Goal: Information Seeking & Learning: Learn about a topic

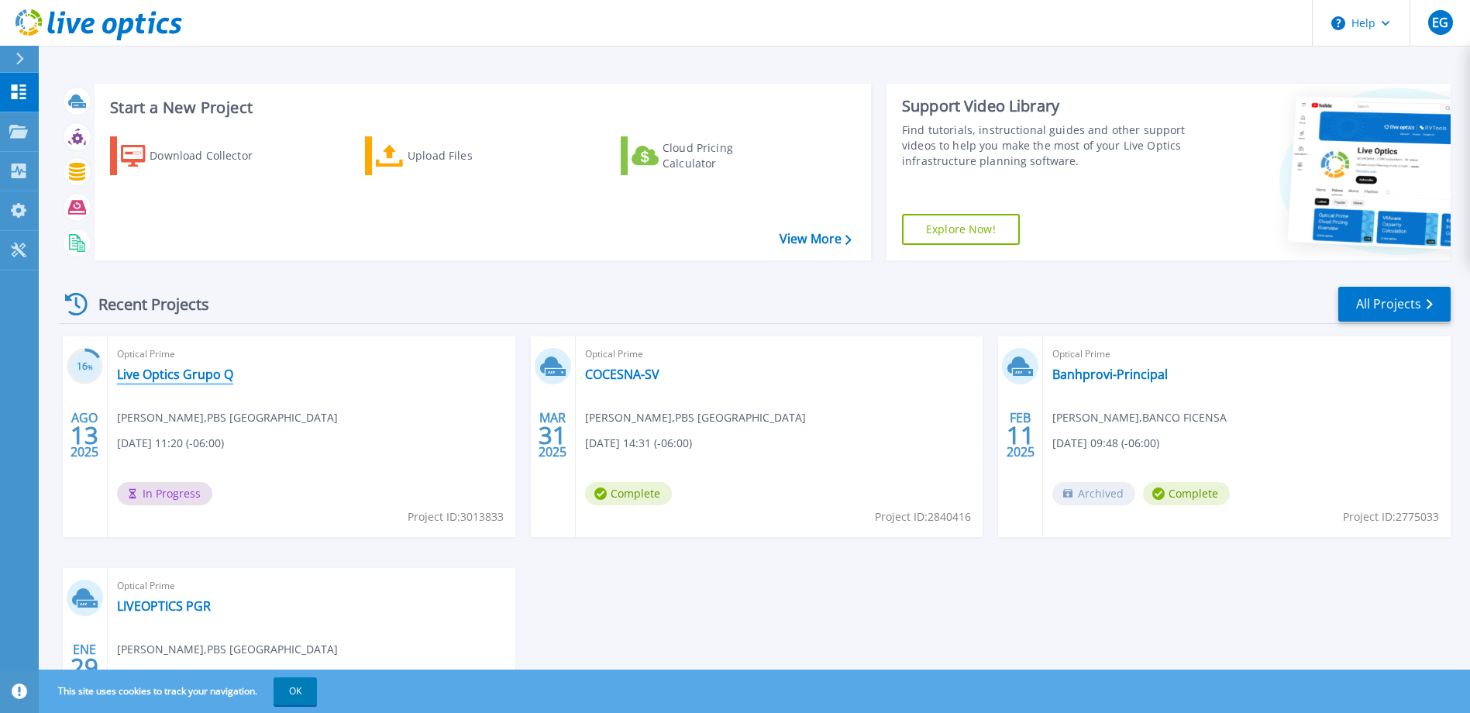
click at [190, 375] on link "Live Optics Grupo Q" at bounding box center [175, 375] width 116 height 16
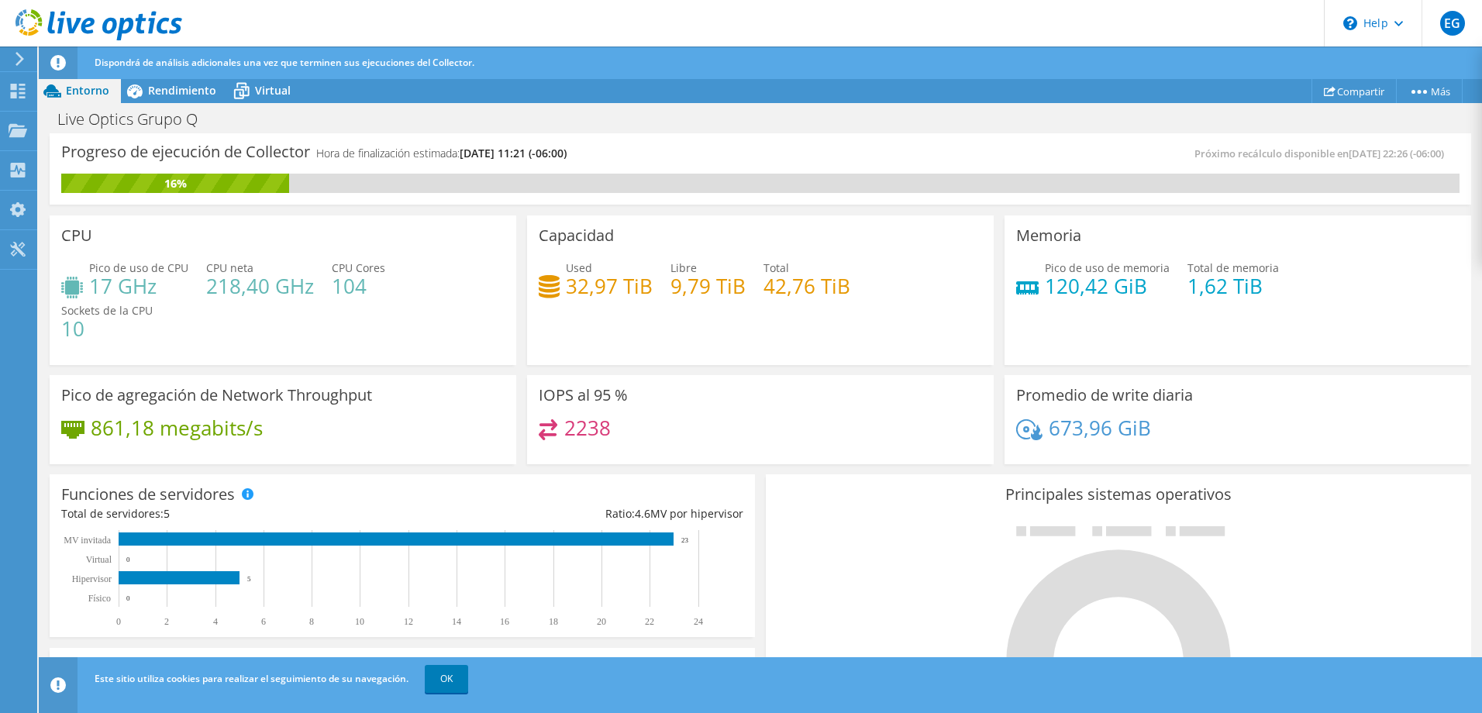
scroll to position [465, 0]
drag, startPoint x: 561, startPoint y: 289, endPoint x: 644, endPoint y: 296, distance: 83.2
click at [644, 295] on div "Used 32,97 TiB" at bounding box center [596, 277] width 114 height 35
click at [828, 364] on div "Capacidad Used 32,97 TiB Libre 9,79 TiB Total 42,76 TiB" at bounding box center [760, 290] width 467 height 150
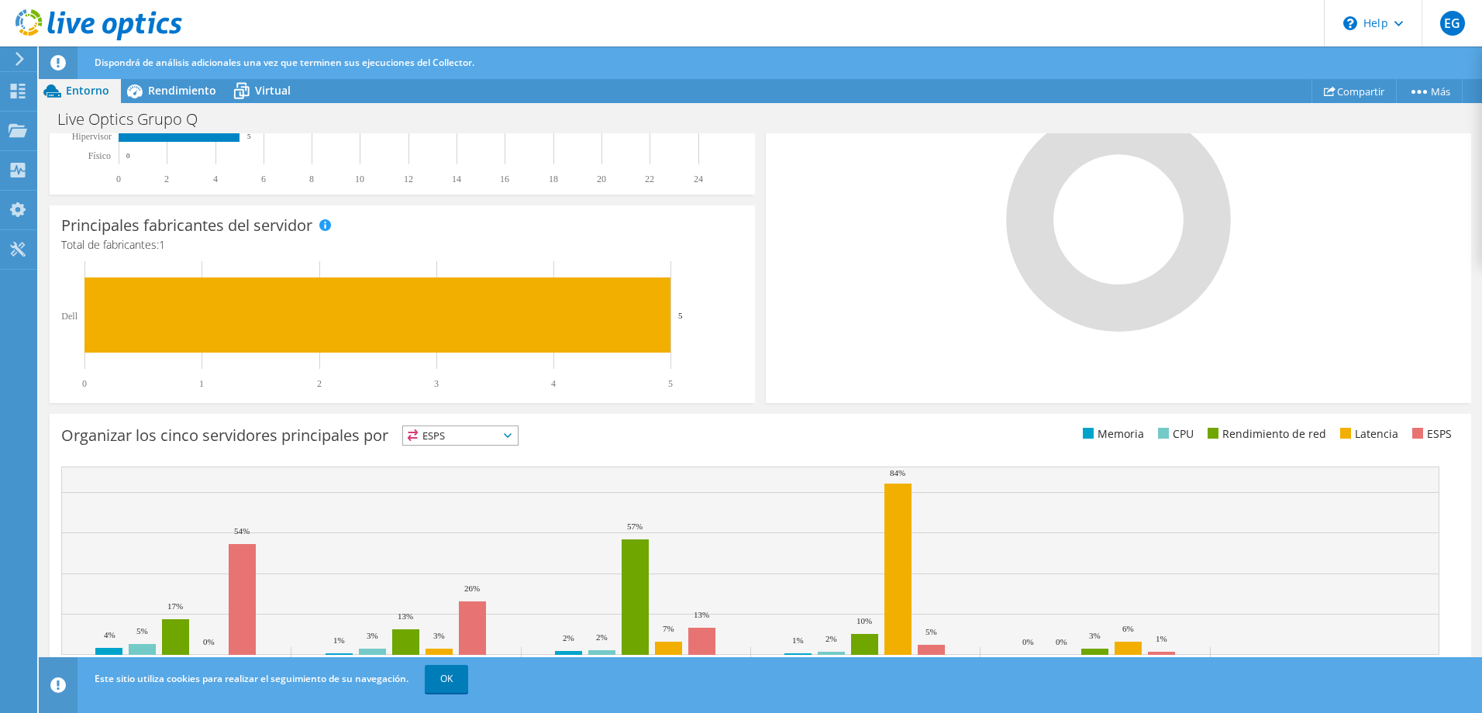
scroll to position [455, 0]
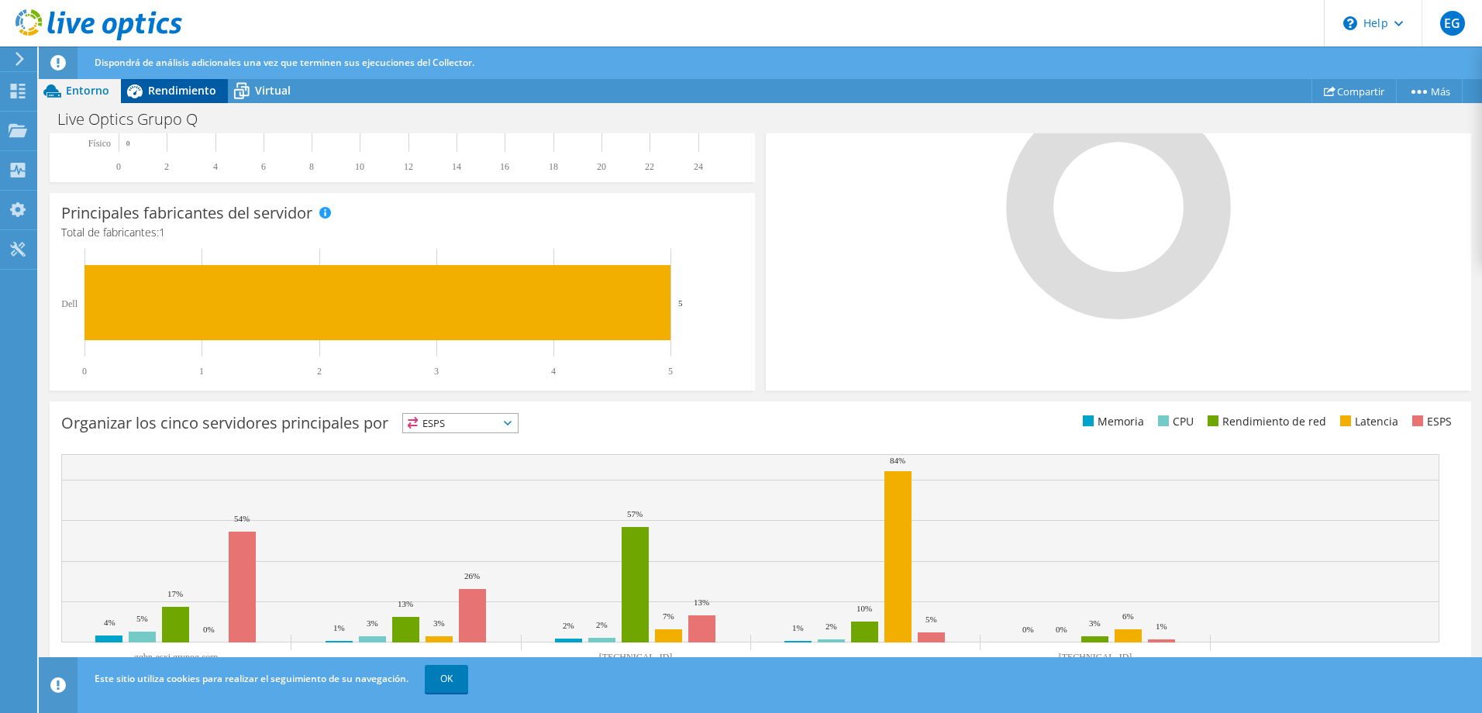
click at [186, 80] on div "Rendimiento" at bounding box center [174, 90] width 107 height 25
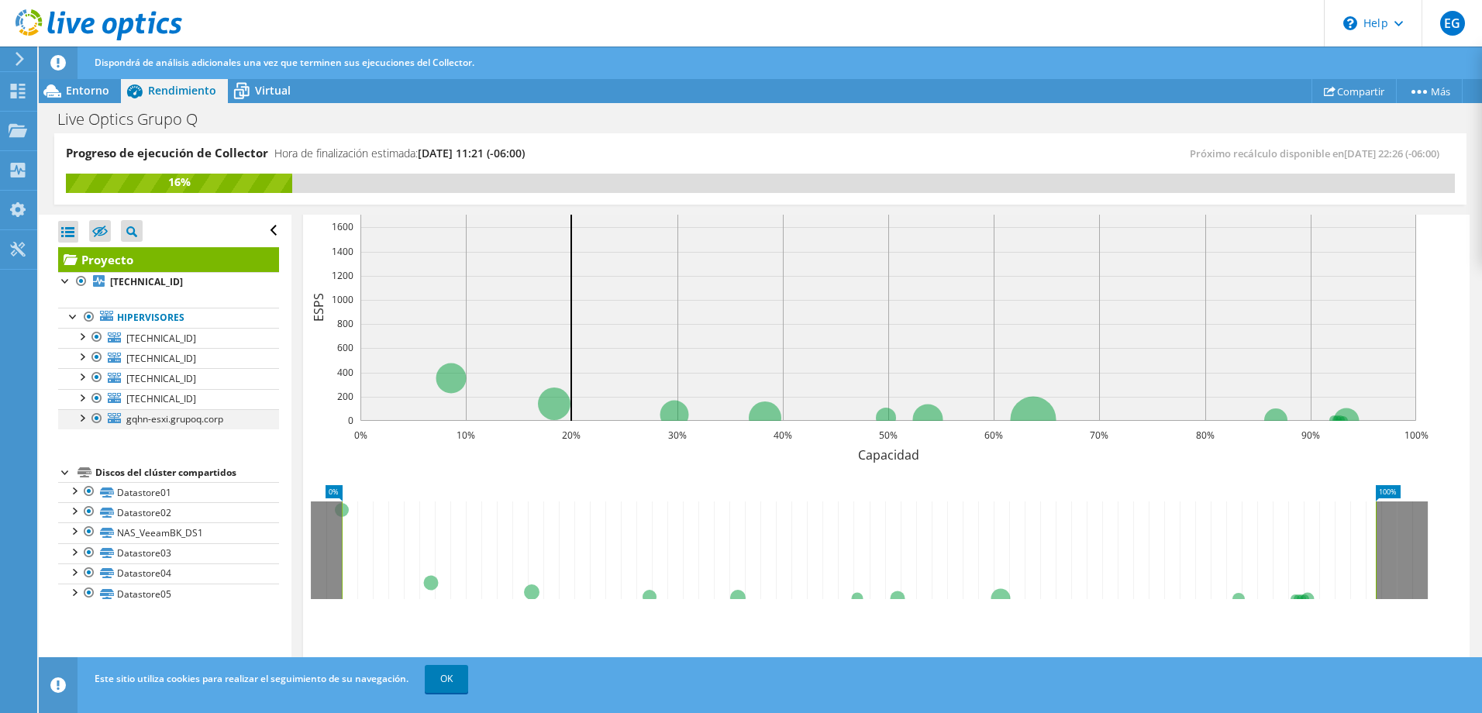
click at [83, 421] on div at bounding box center [82, 417] width 16 height 16
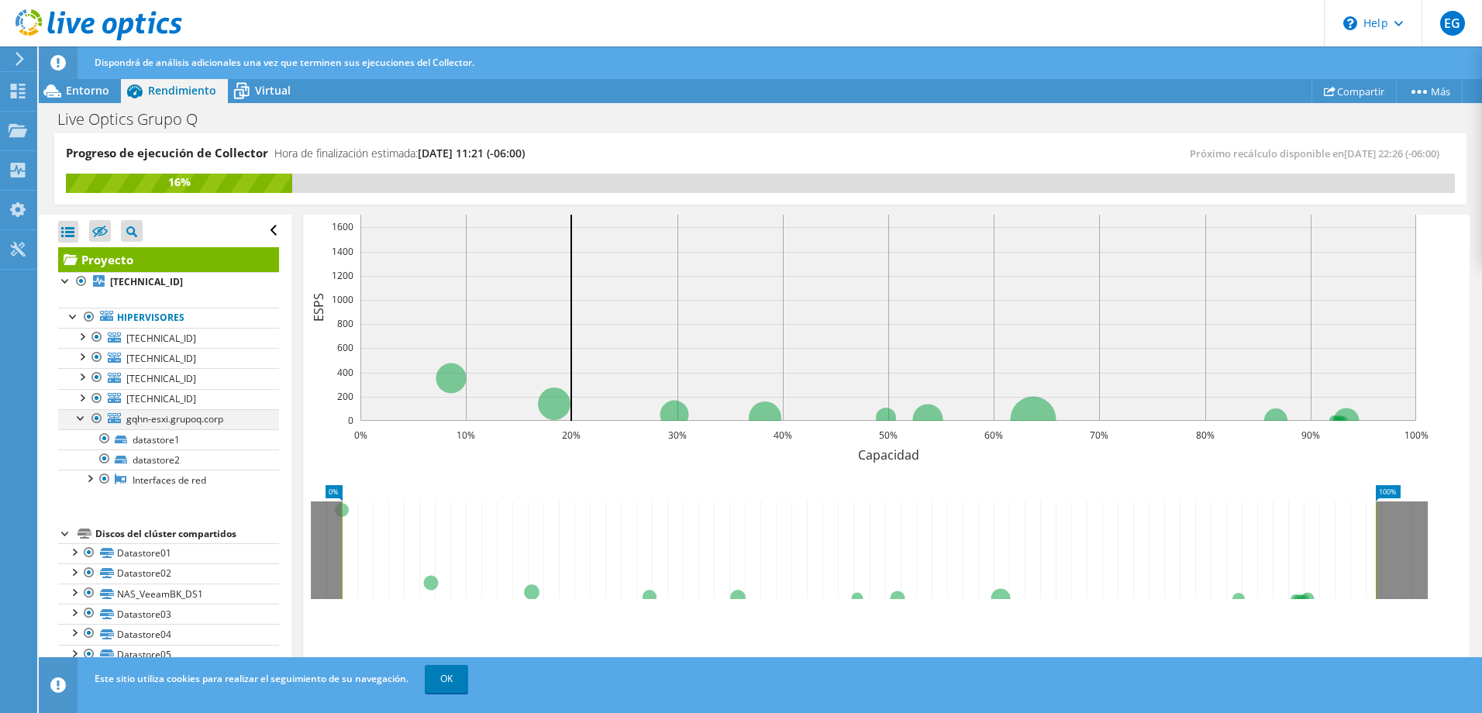
click at [83, 421] on div at bounding box center [82, 417] width 16 height 16
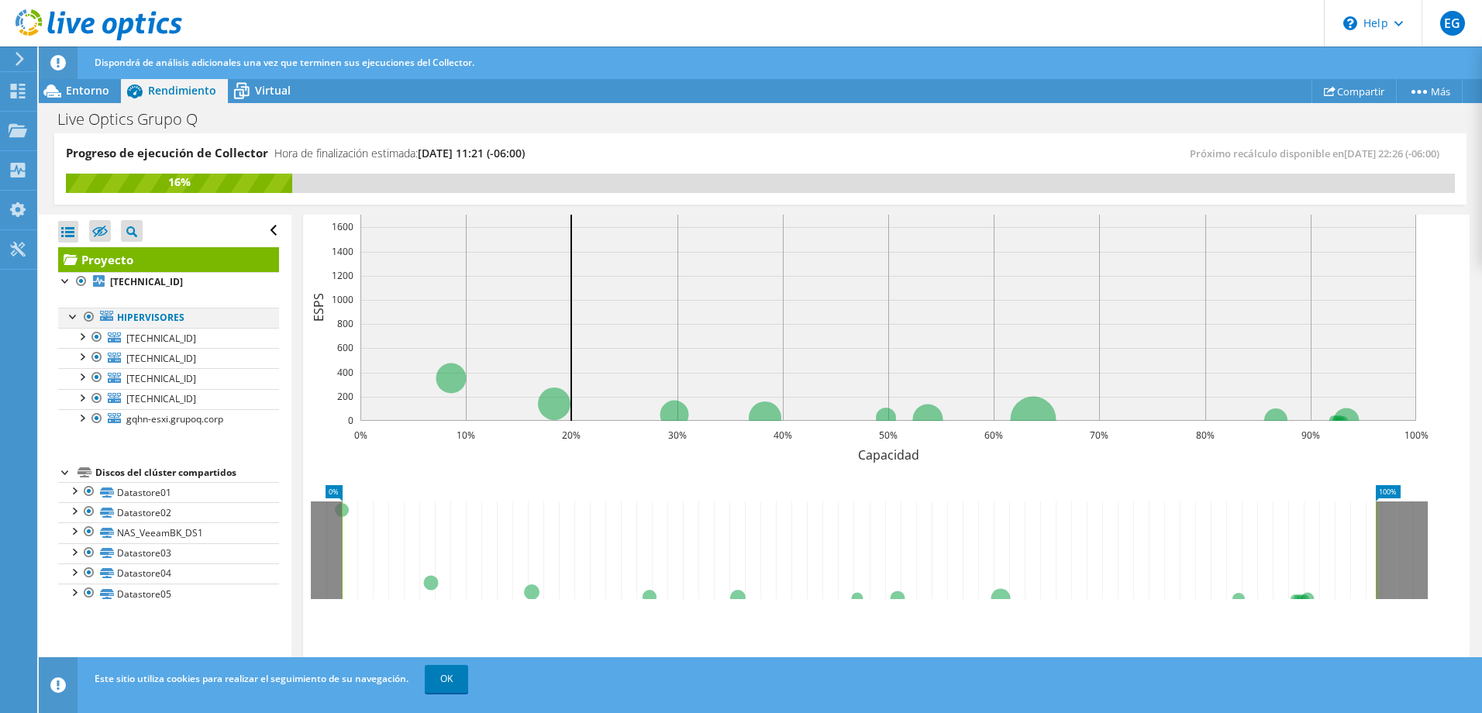
click at [67, 318] on div at bounding box center [74, 316] width 16 height 16
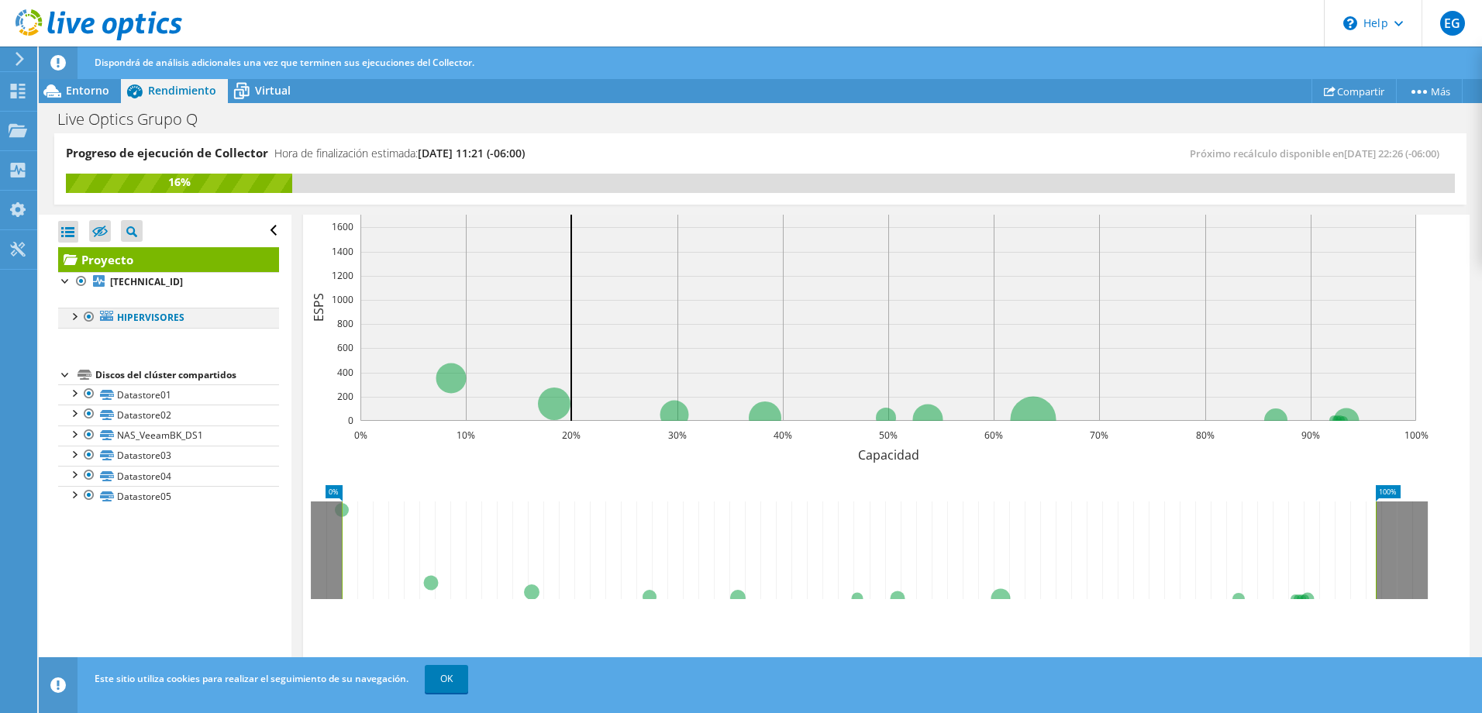
click at [68, 318] on div at bounding box center [74, 316] width 16 height 16
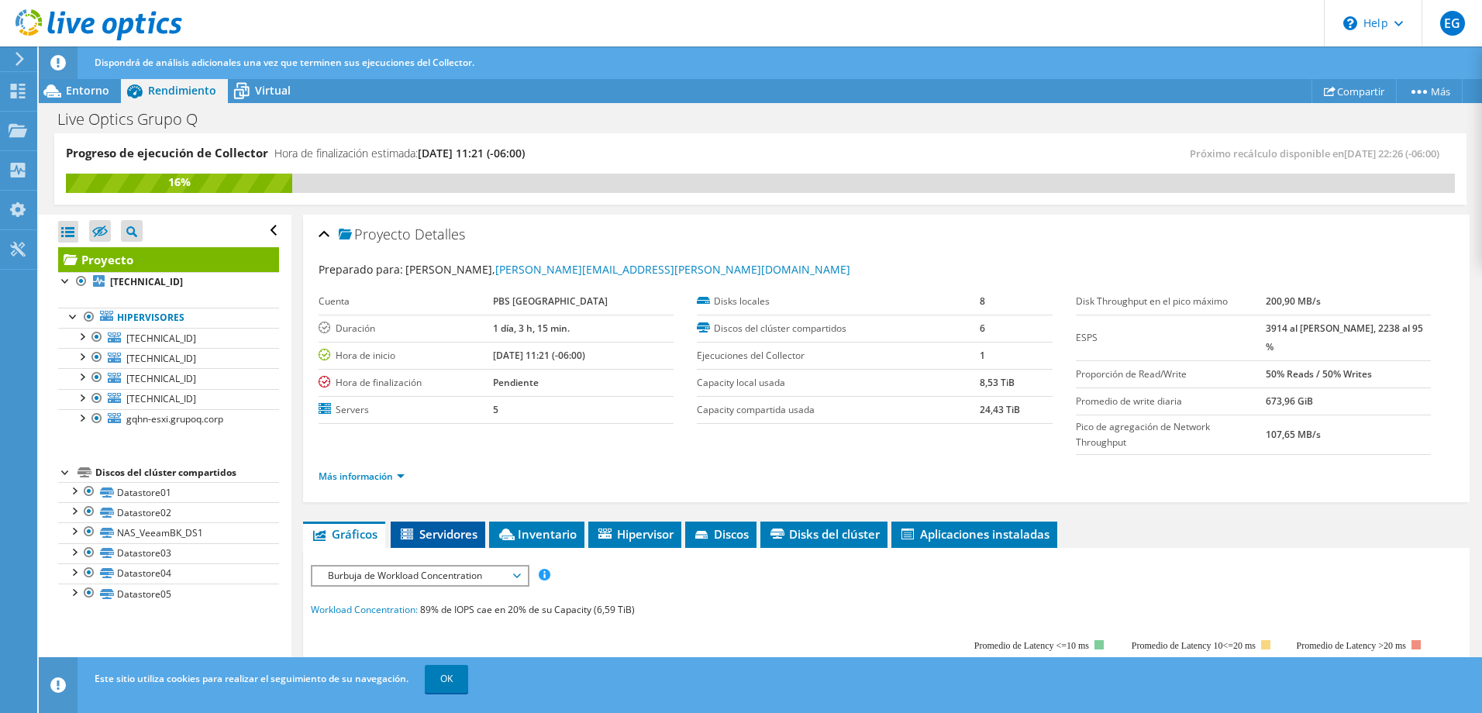
click at [468, 526] on span "Servidores" at bounding box center [437, 534] width 79 height 16
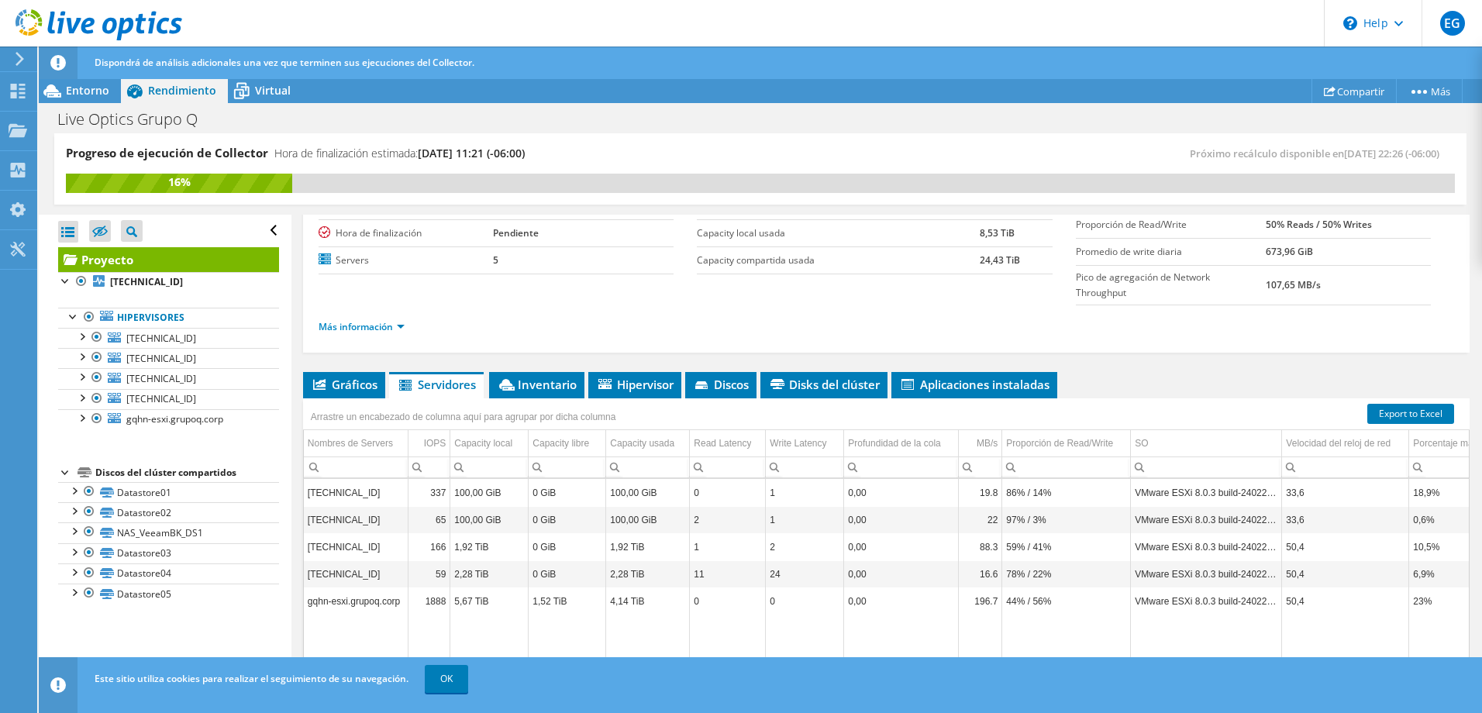
scroll to position [191, 0]
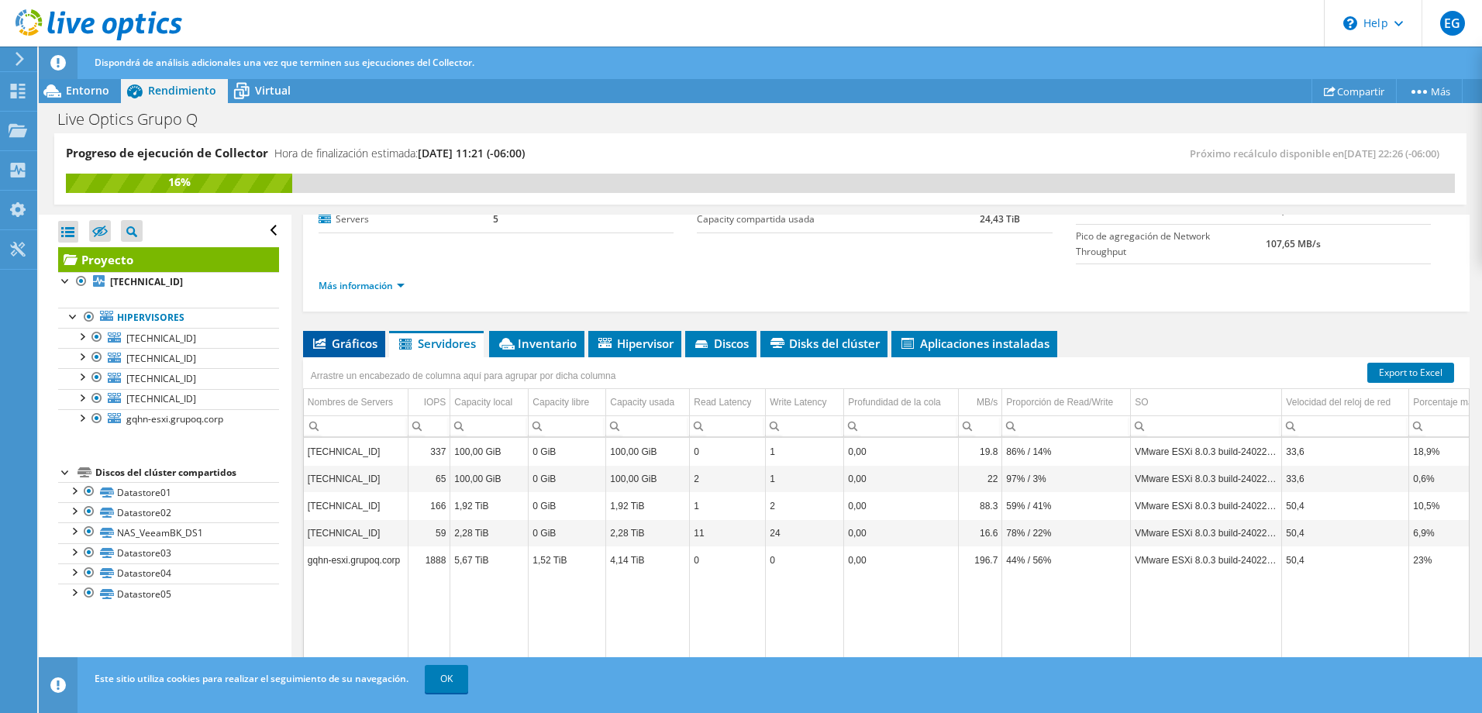
click at [353, 331] on li "Gráficos" at bounding box center [344, 344] width 82 height 26
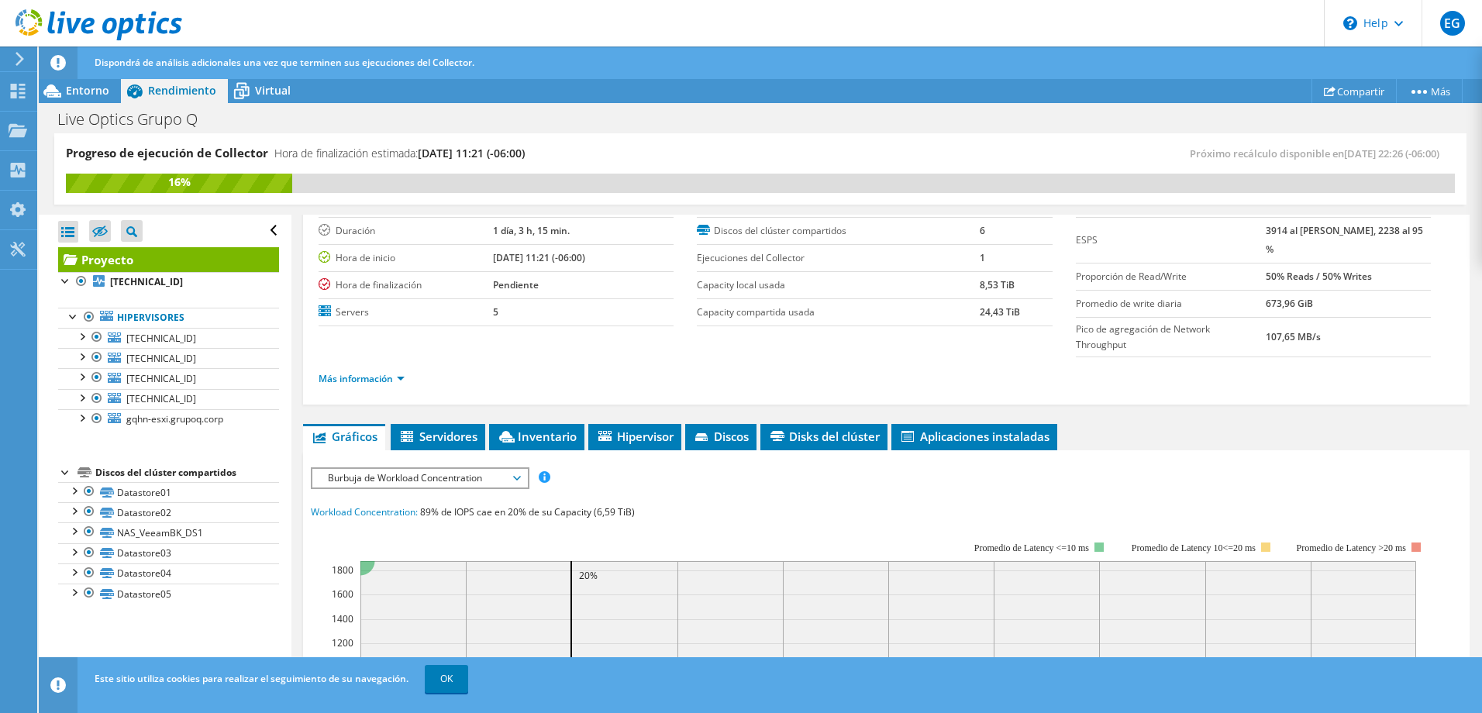
scroll to position [0, 0]
